Goal: Navigation & Orientation: Go to known website

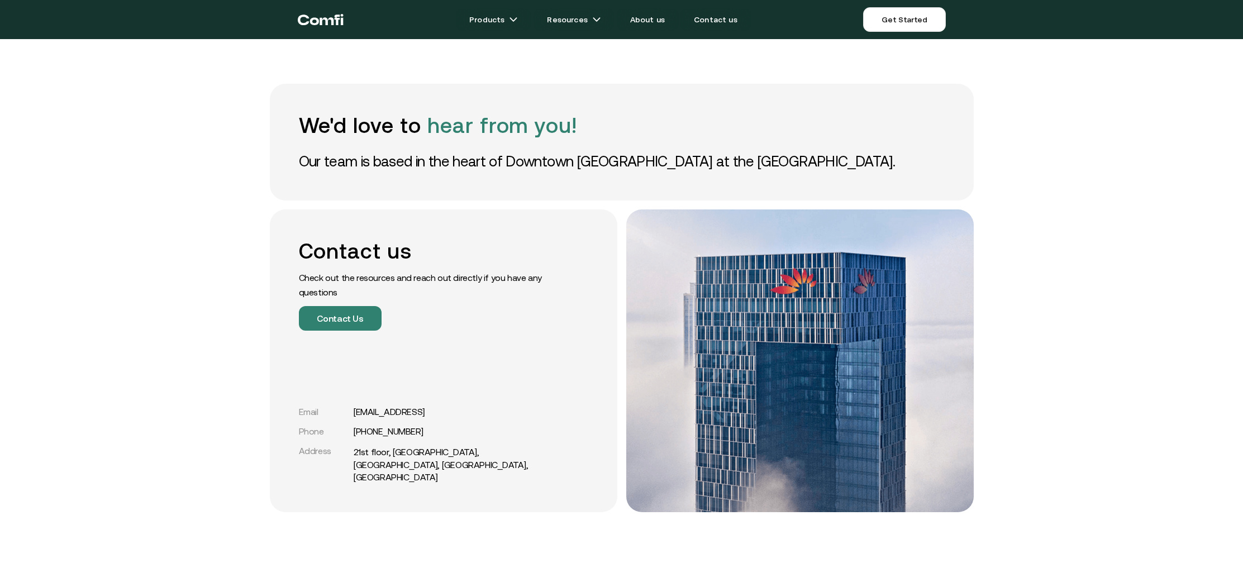
click at [342, 20] on icon "Return to the top of the Comfi home page" at bounding box center [341, 19] width 3 height 11
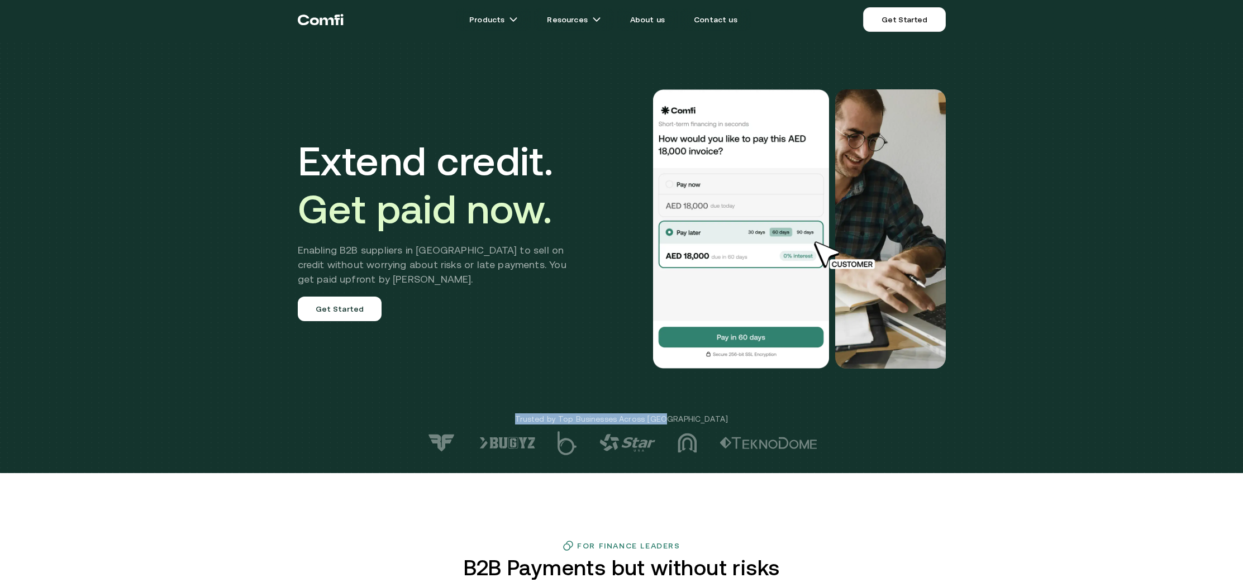
drag, startPoint x: 694, startPoint y: 417, endPoint x: 539, endPoint y: 416, distance: 154.7
click at [539, 416] on p "Trusted by Top Businesses Across [GEOGRAPHIC_DATA]" at bounding box center [621, 418] width 1243 height 11
drag, startPoint x: 548, startPoint y: 421, endPoint x: 742, endPoint y: 413, distance: 193.4
click at [742, 413] on p "Trusted by Top Businesses Across [GEOGRAPHIC_DATA]" at bounding box center [621, 418] width 1243 height 11
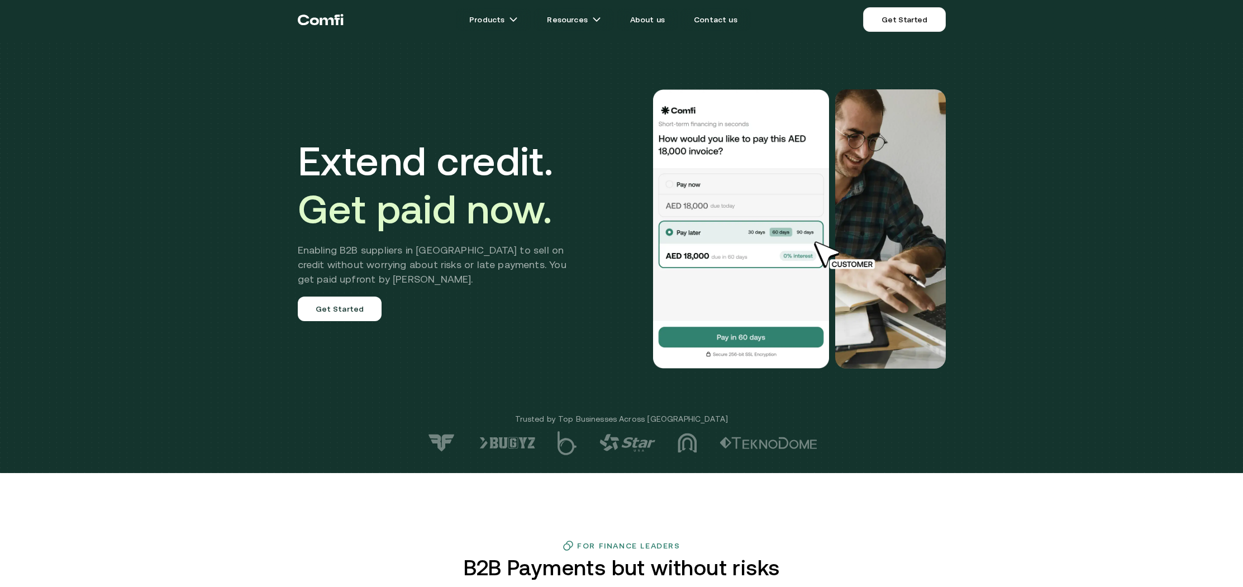
click at [675, 423] on p "Trusted by Top Businesses Across [GEOGRAPHIC_DATA]" at bounding box center [621, 418] width 1243 height 11
drag, startPoint x: 552, startPoint y: 417, endPoint x: 715, endPoint y: 418, distance: 163.1
click at [715, 418] on p "Trusted by Top Businesses Across [GEOGRAPHIC_DATA]" at bounding box center [621, 418] width 1243 height 11
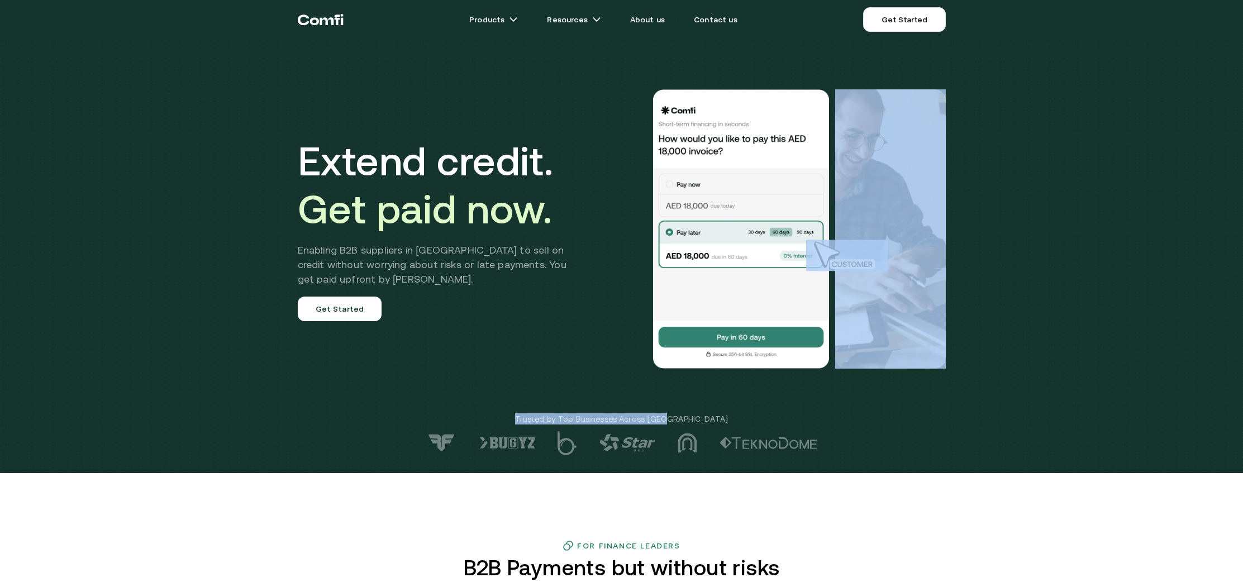
drag, startPoint x: 695, startPoint y: 419, endPoint x: 559, endPoint y: 409, distance: 136.1
click at [559, 409] on div "Extend credit. Get paid now. Enabling B2B suppliers in [GEOGRAPHIC_DATA] to sel…" at bounding box center [621, 236] width 1243 height 473
click at [560, 416] on p "Trusted by Top Businesses Across [GEOGRAPHIC_DATA]" at bounding box center [621, 418] width 1243 height 11
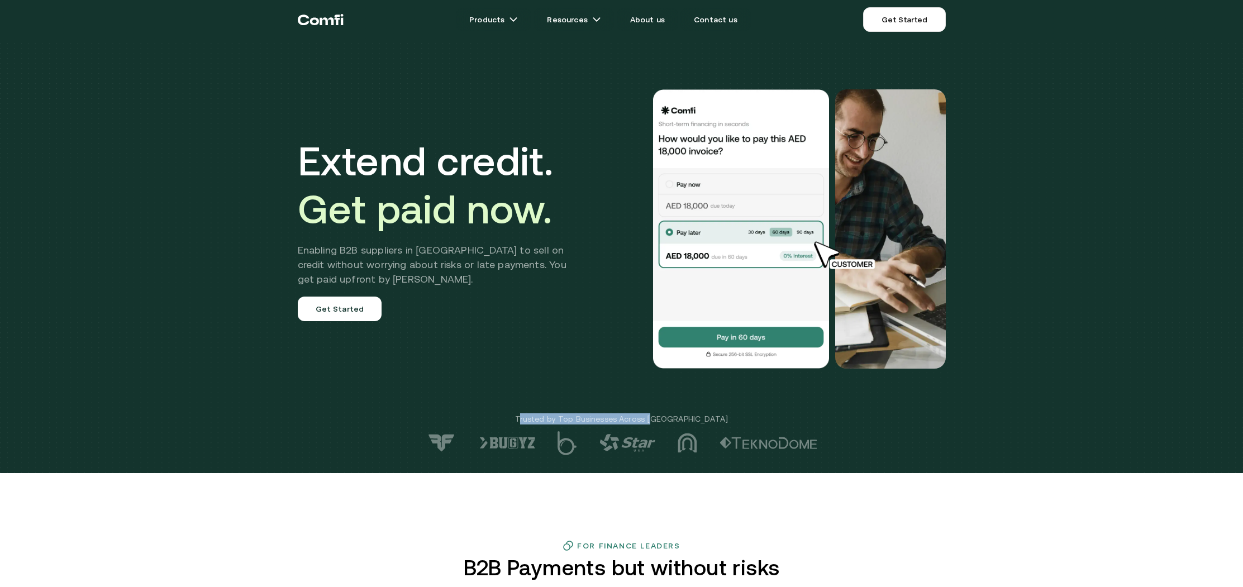
drag, startPoint x: 552, startPoint y: 417, endPoint x: 678, endPoint y: 416, distance: 126.2
click at [677, 416] on p "Trusted by Top Businesses Across [GEOGRAPHIC_DATA]" at bounding box center [621, 418] width 1243 height 11
click at [679, 416] on p "Trusted by Top Businesses Across [GEOGRAPHIC_DATA]" at bounding box center [621, 418] width 1243 height 11
